Goal: Use online tool/utility: Utilize a website feature to perform a specific function

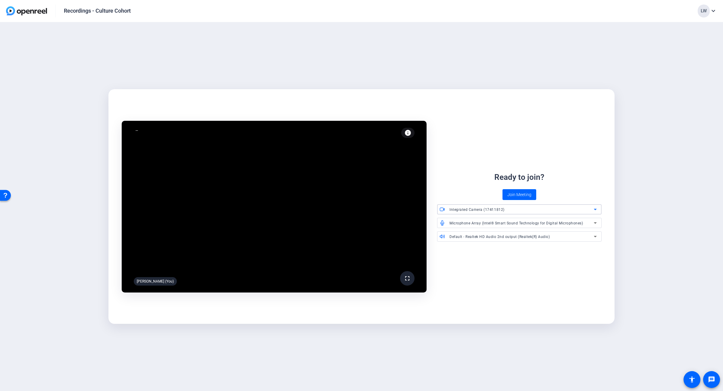
click at [511, 210] on div "Integrated Camera (174f:1812)" at bounding box center [522, 210] width 144 height 8
click at [470, 230] on span "Logitech BRIO (046d:085e)" at bounding box center [465, 231] width 46 height 7
click at [472, 222] on span "Microphone Array (Intel® Smart Sound Technology for Digital Microphones)" at bounding box center [516, 223] width 133 height 4
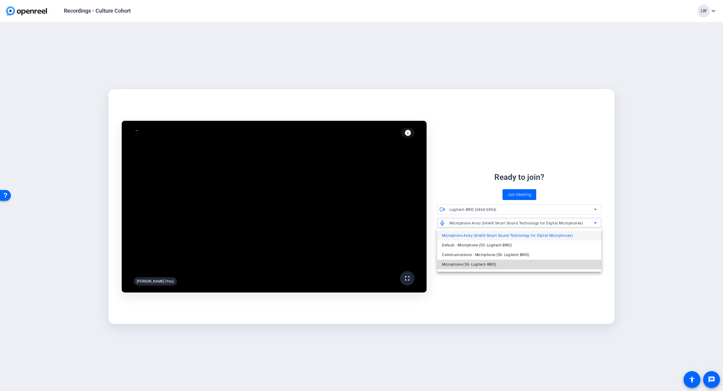
click at [477, 264] on span "Microphone (50- Logitech BRIO)" at bounding box center [469, 264] width 54 height 7
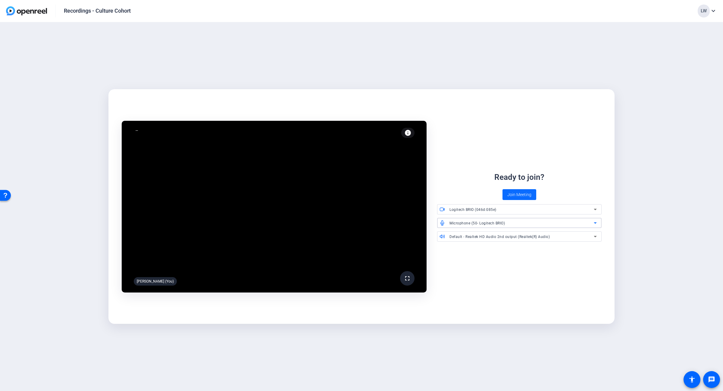
click at [517, 195] on span "Join Meeting" at bounding box center [519, 195] width 24 height 6
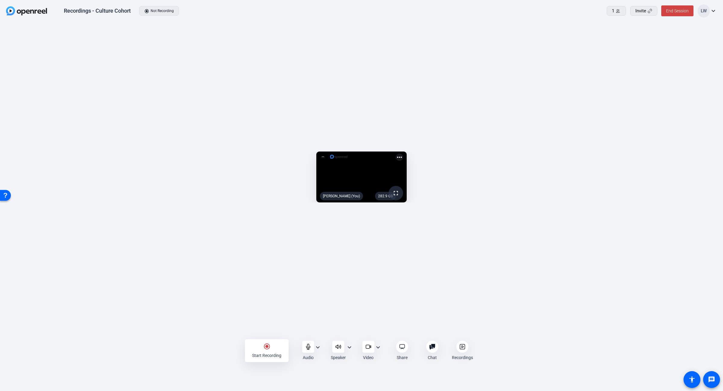
click at [407, 203] on video at bounding box center [361, 177] width 90 height 51
click at [645, 25] on button "Yes" at bounding box center [650, 28] width 18 height 6
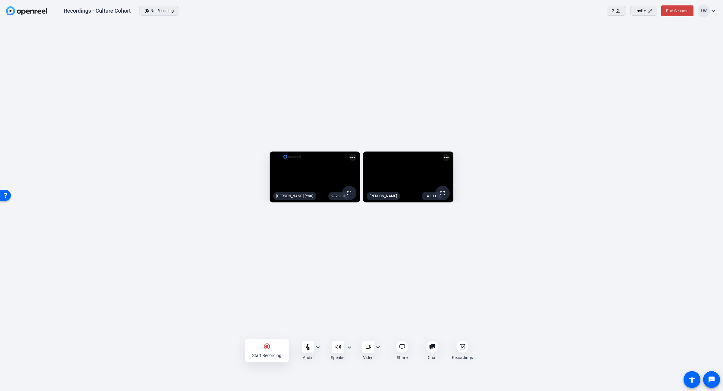
click at [272, 350] on div "radio_button_checked Start Recording" at bounding box center [267, 350] width 44 height 23
click at [308, 350] on div at bounding box center [308, 347] width 12 height 12
click at [306, 350] on icon at bounding box center [308, 347] width 6 height 6
click at [305, 349] on icon at bounding box center [308, 347] width 6 height 6
click at [306, 348] on icon at bounding box center [308, 346] width 5 height 5
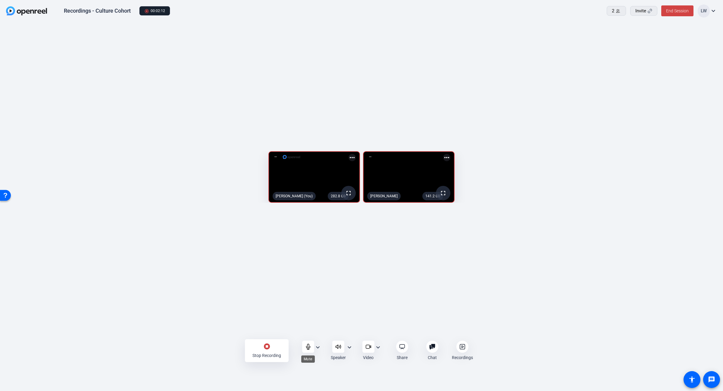
click at [305, 347] on div at bounding box center [308, 347] width 12 height 12
click at [304, 347] on div at bounding box center [308, 347] width 12 height 12
click at [270, 350] on div "stop_circle Stop Recording" at bounding box center [267, 350] width 44 height 23
drag, startPoint x: 683, startPoint y: 11, endPoint x: 684, endPoint y: 14, distance: 3.4
click at [684, 14] on button "End Session" at bounding box center [677, 10] width 32 height 11
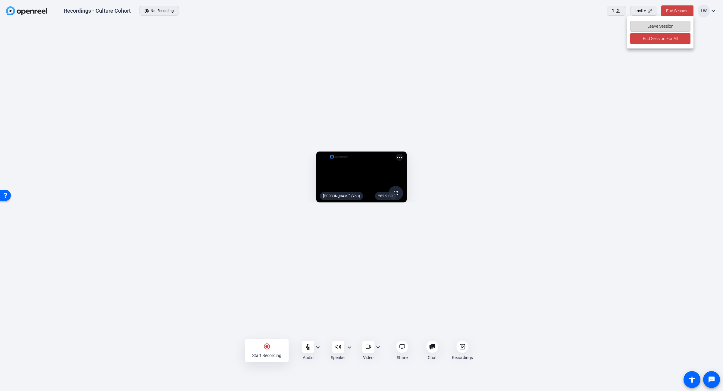
click at [670, 24] on span "Leave Session" at bounding box center [660, 25] width 26 height 11
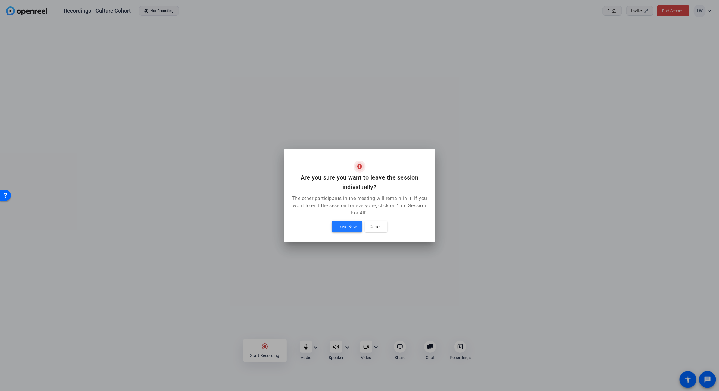
click at [350, 225] on span "Leave Now" at bounding box center [347, 226] width 20 height 7
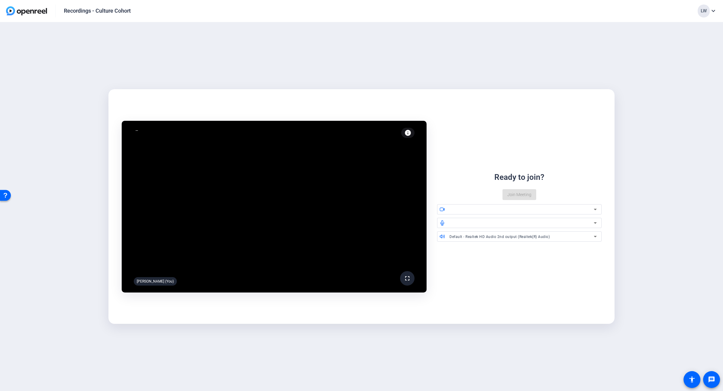
click at [582, 318] on mat-card "fullscreen [PERSON_NAME] (You) info Test your audio and video Ready to join? Jo…" at bounding box center [361, 206] width 506 height 235
